Goal: Register for event/course

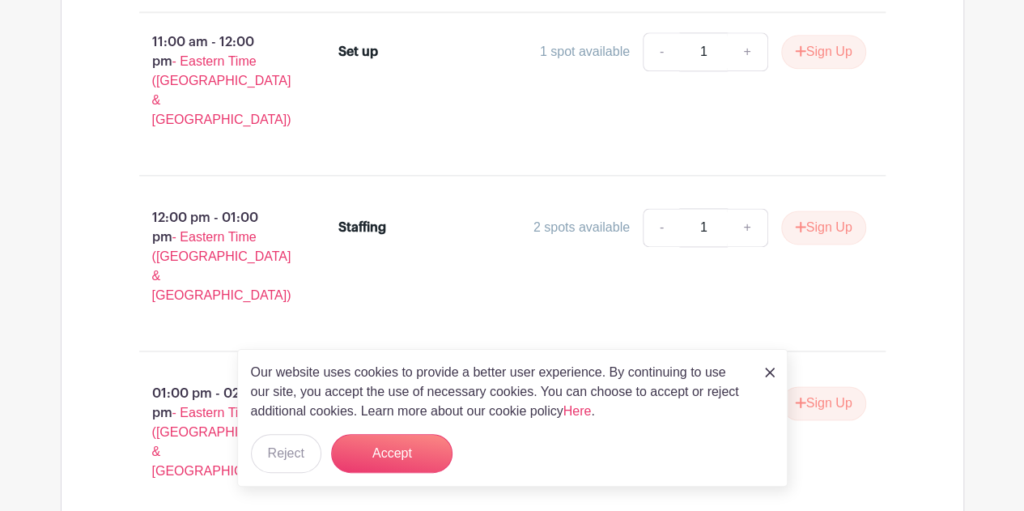
scroll to position [1075, 0]
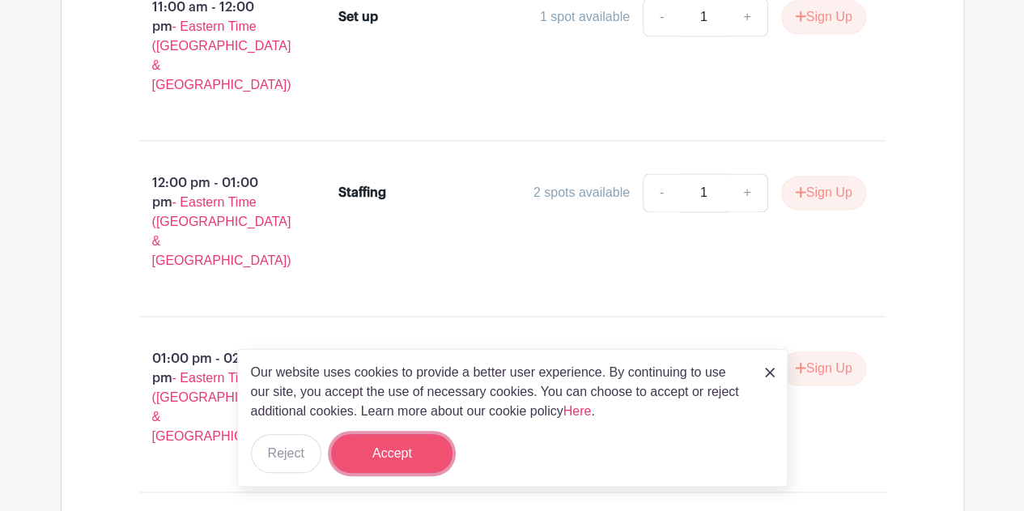
click at [404, 449] on button "Accept" at bounding box center [391, 453] width 121 height 39
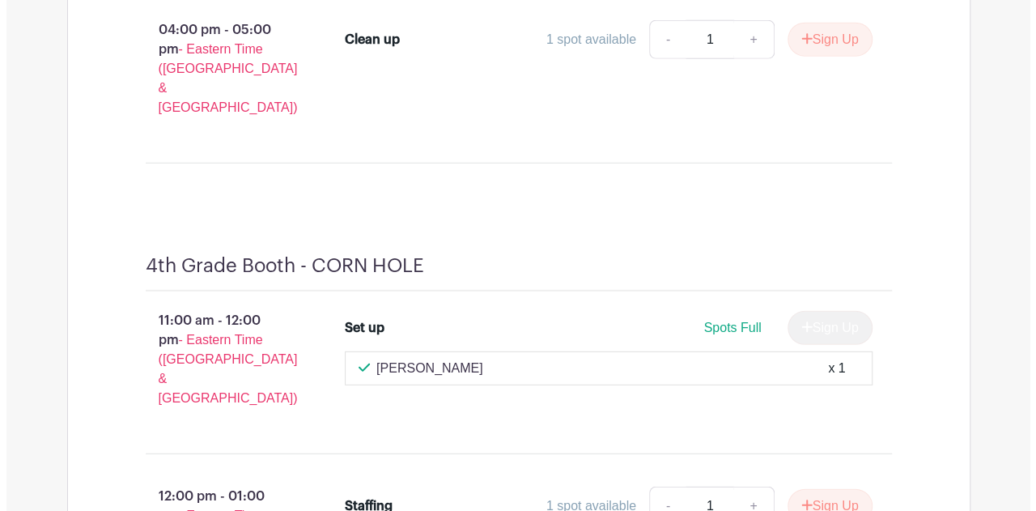
scroll to position [11333, 0]
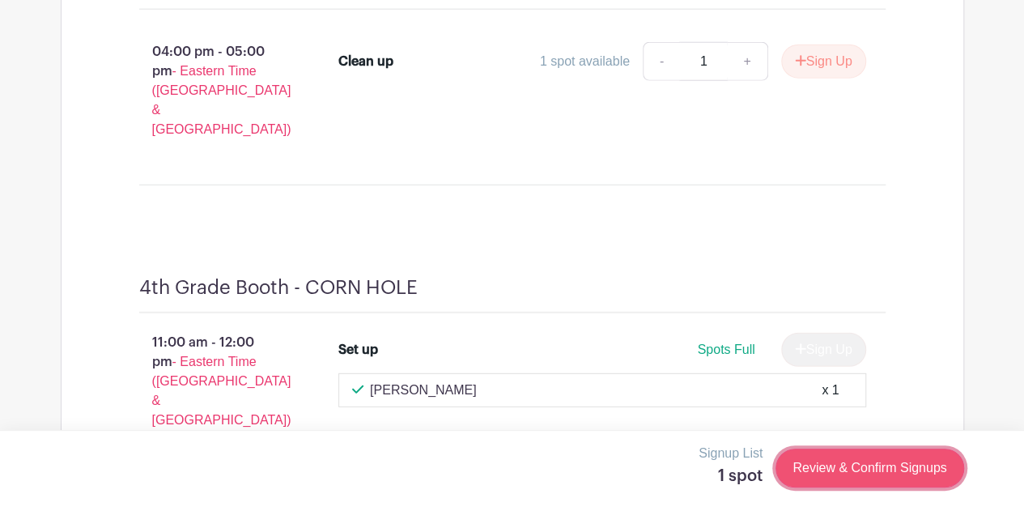
click at [817, 470] on link "Review & Confirm Signups" at bounding box center [870, 468] width 188 height 39
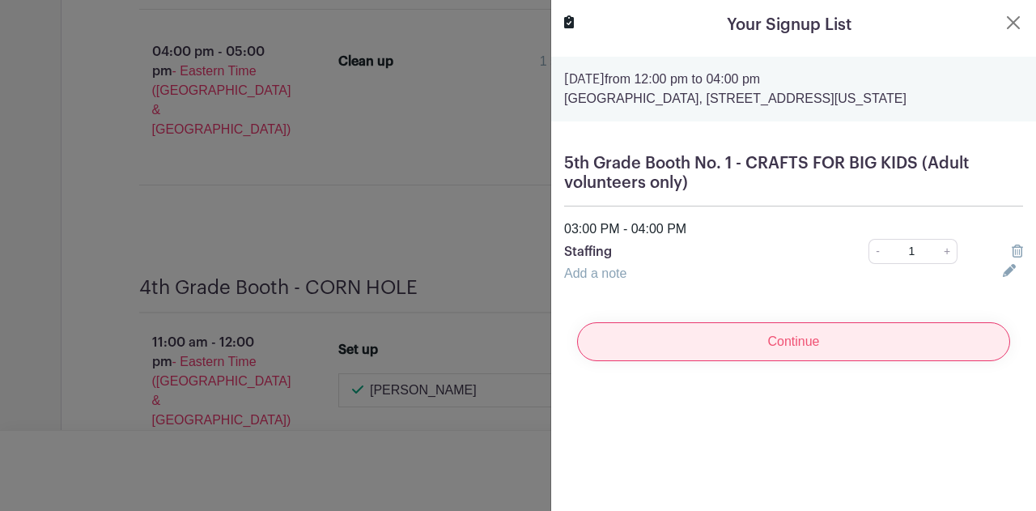
click at [704, 361] on input "Continue" at bounding box center [793, 341] width 433 height 39
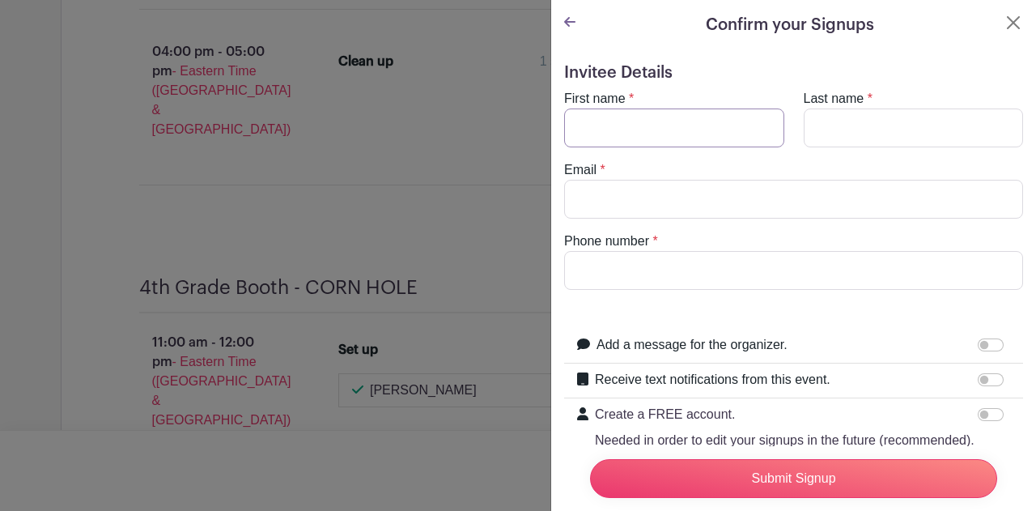
click at [611, 134] on input "First name" at bounding box center [674, 128] width 220 height 39
type input "Sanjay"
type input "Singh"
type input "3016131936"
click at [645, 200] on input "Email" at bounding box center [793, 199] width 459 height 39
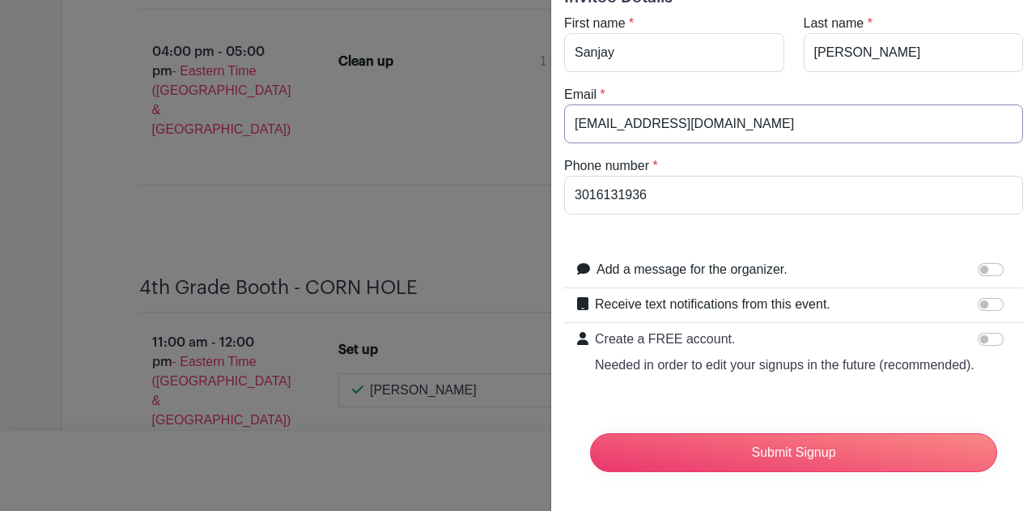
scroll to position [95, 0]
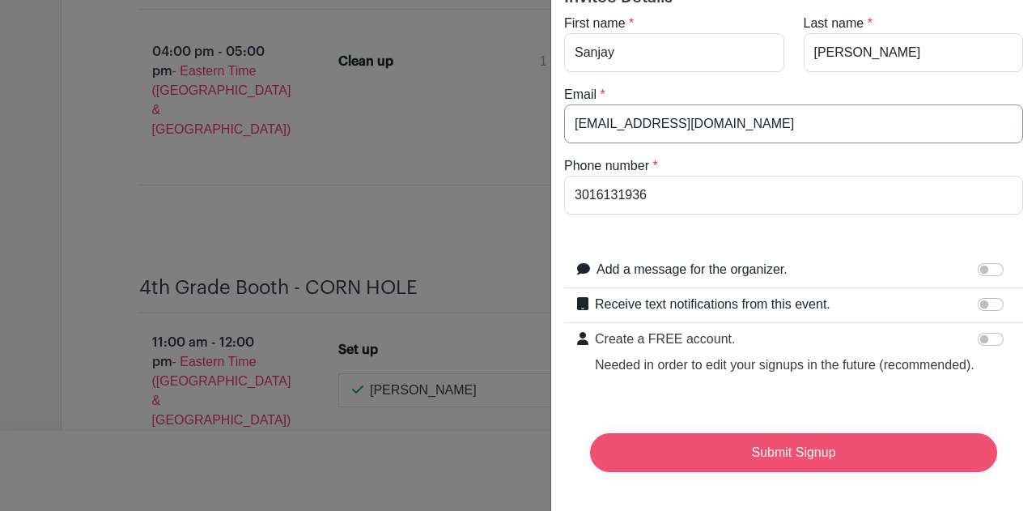
type input "srsingh1906@gmail.com"
click at [729, 449] on input "Submit Signup" at bounding box center [793, 452] width 407 height 39
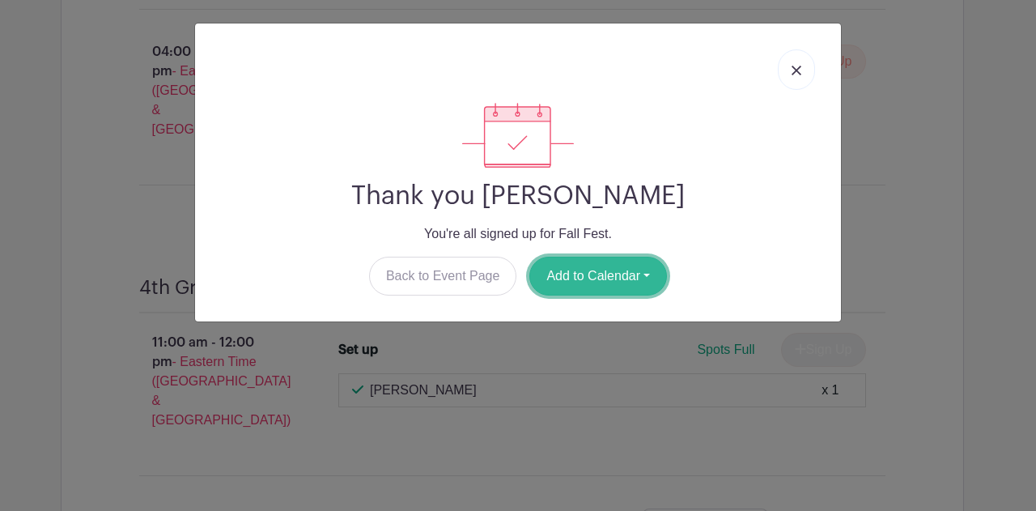
click at [625, 266] on button "Add to Calendar" at bounding box center [599, 276] width 138 height 39
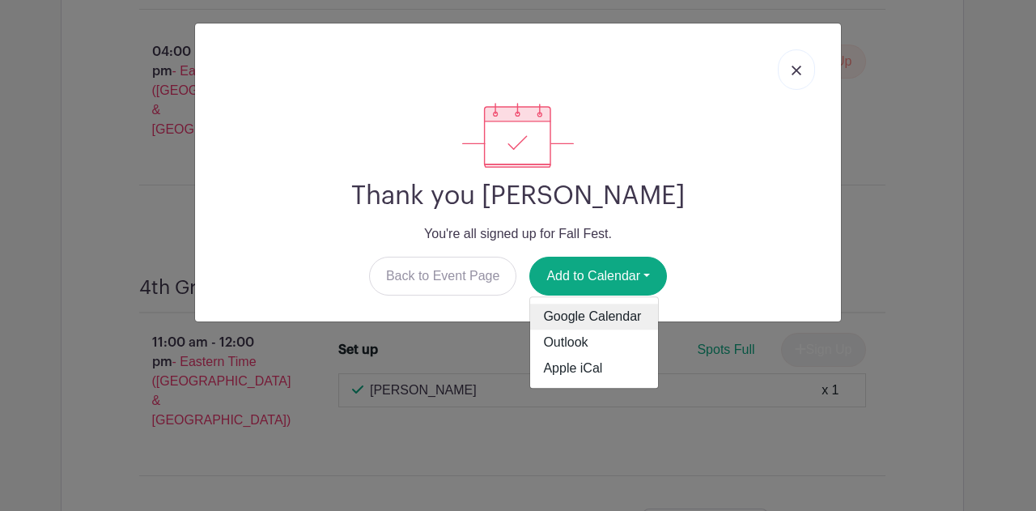
click at [602, 317] on link "Google Calendar" at bounding box center [594, 317] width 128 height 26
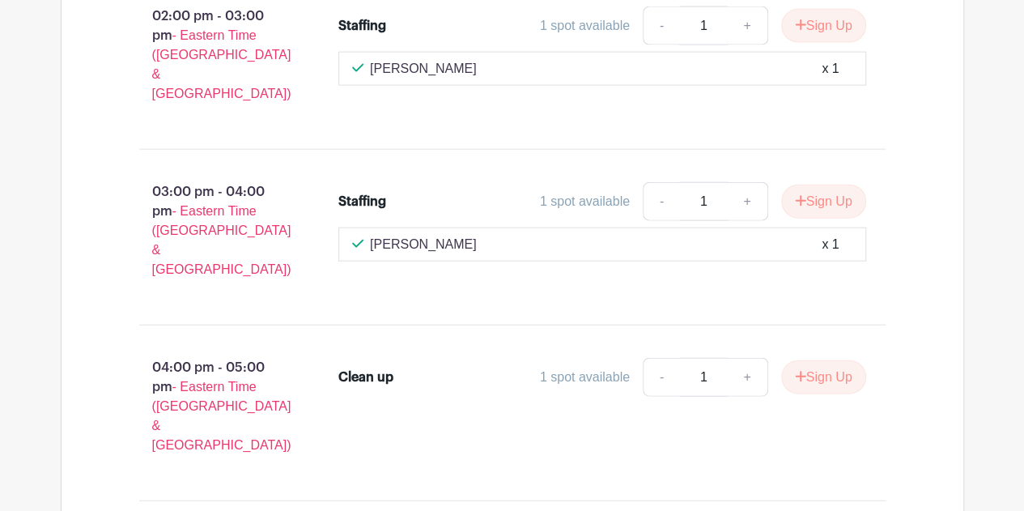
scroll to position [10959, 0]
